Goal: Transaction & Acquisition: Purchase product/service

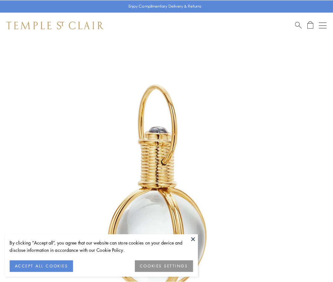
scroll to position [166, 0]
